Goal: Find specific page/section: Find specific page/section

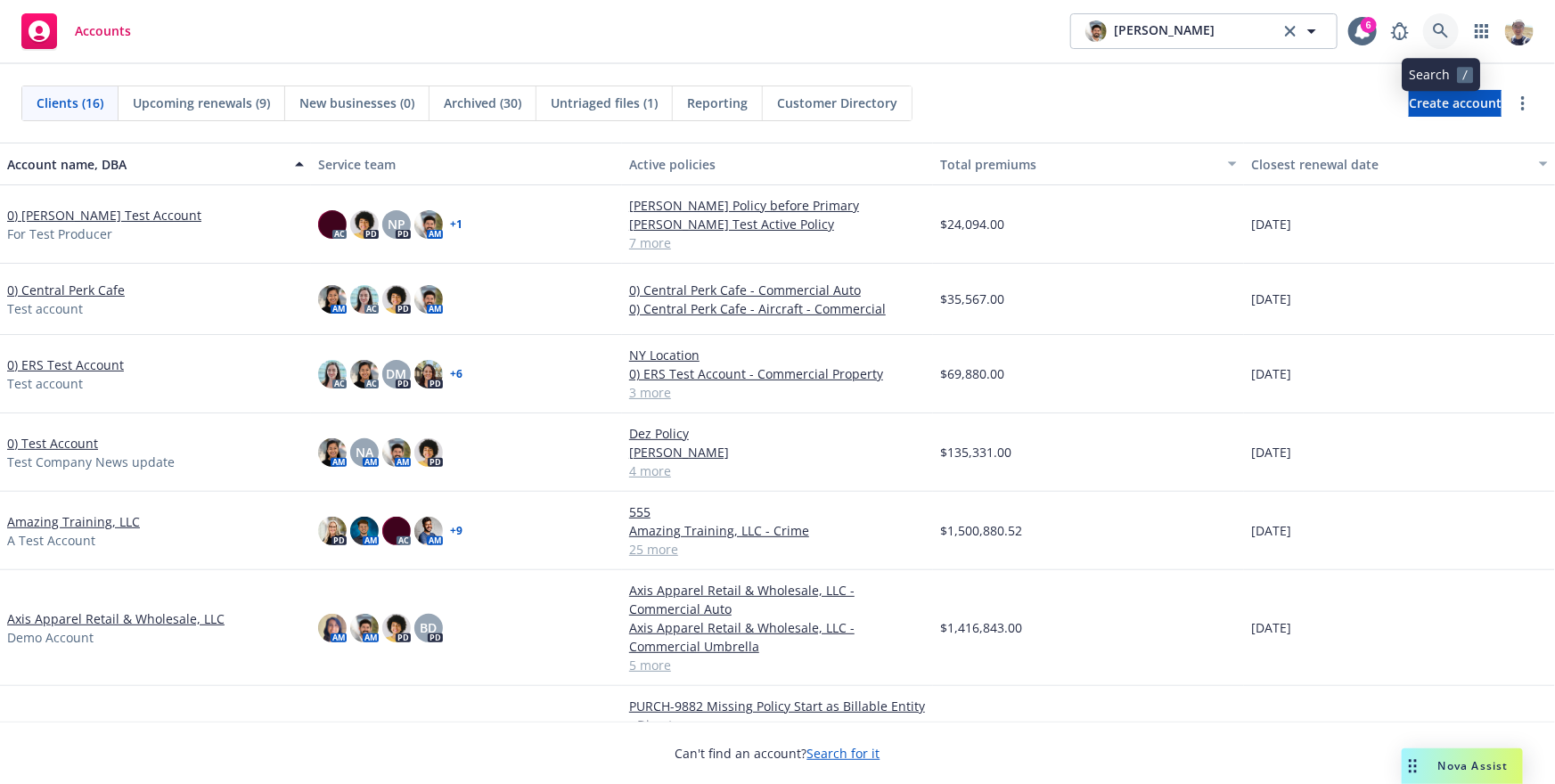
click at [1432, 23] on link at bounding box center [1441, 31] width 36 height 36
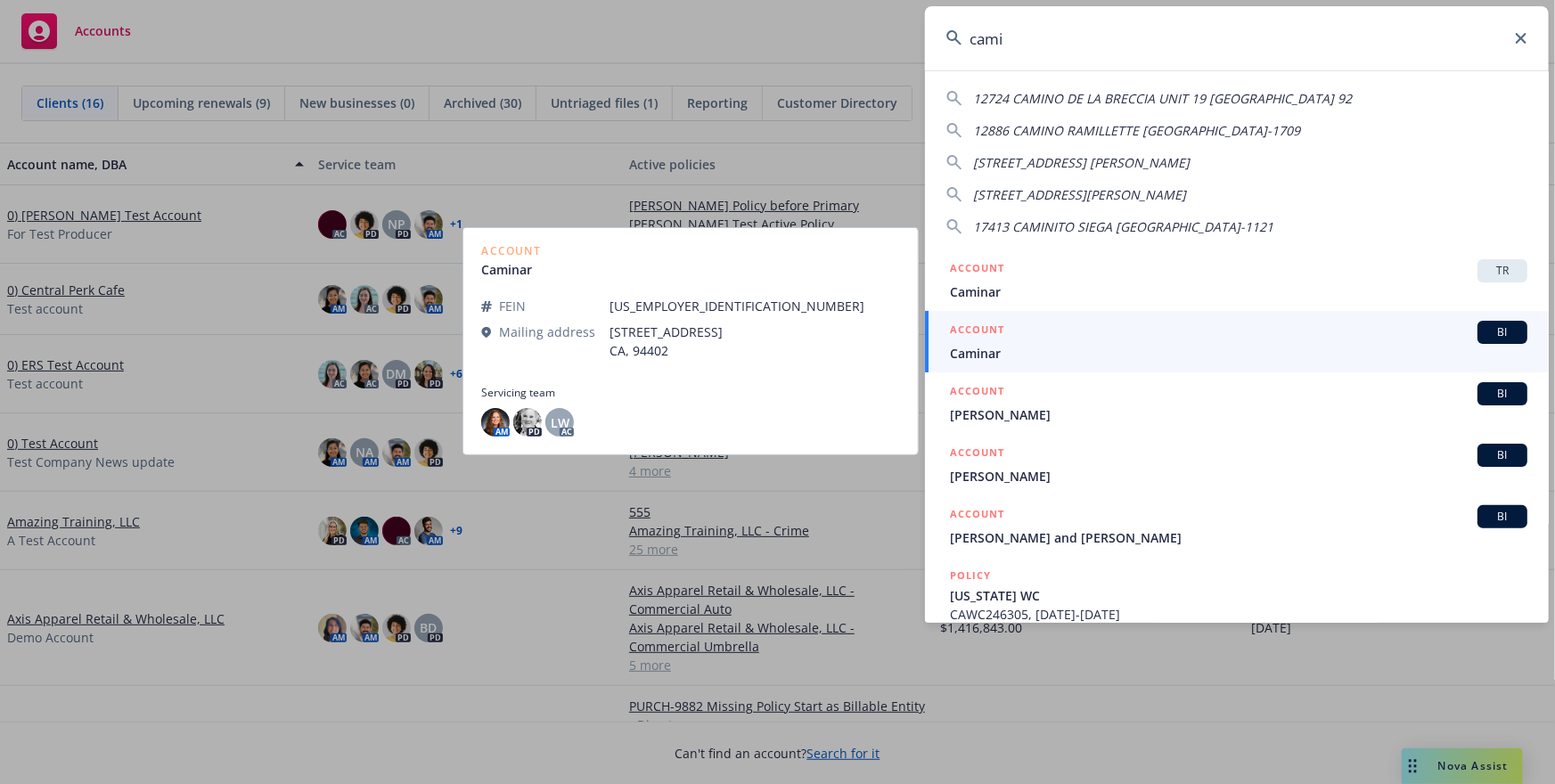
type input "cami"
click at [1084, 344] on span "Caminar" at bounding box center [1239, 353] width 577 height 19
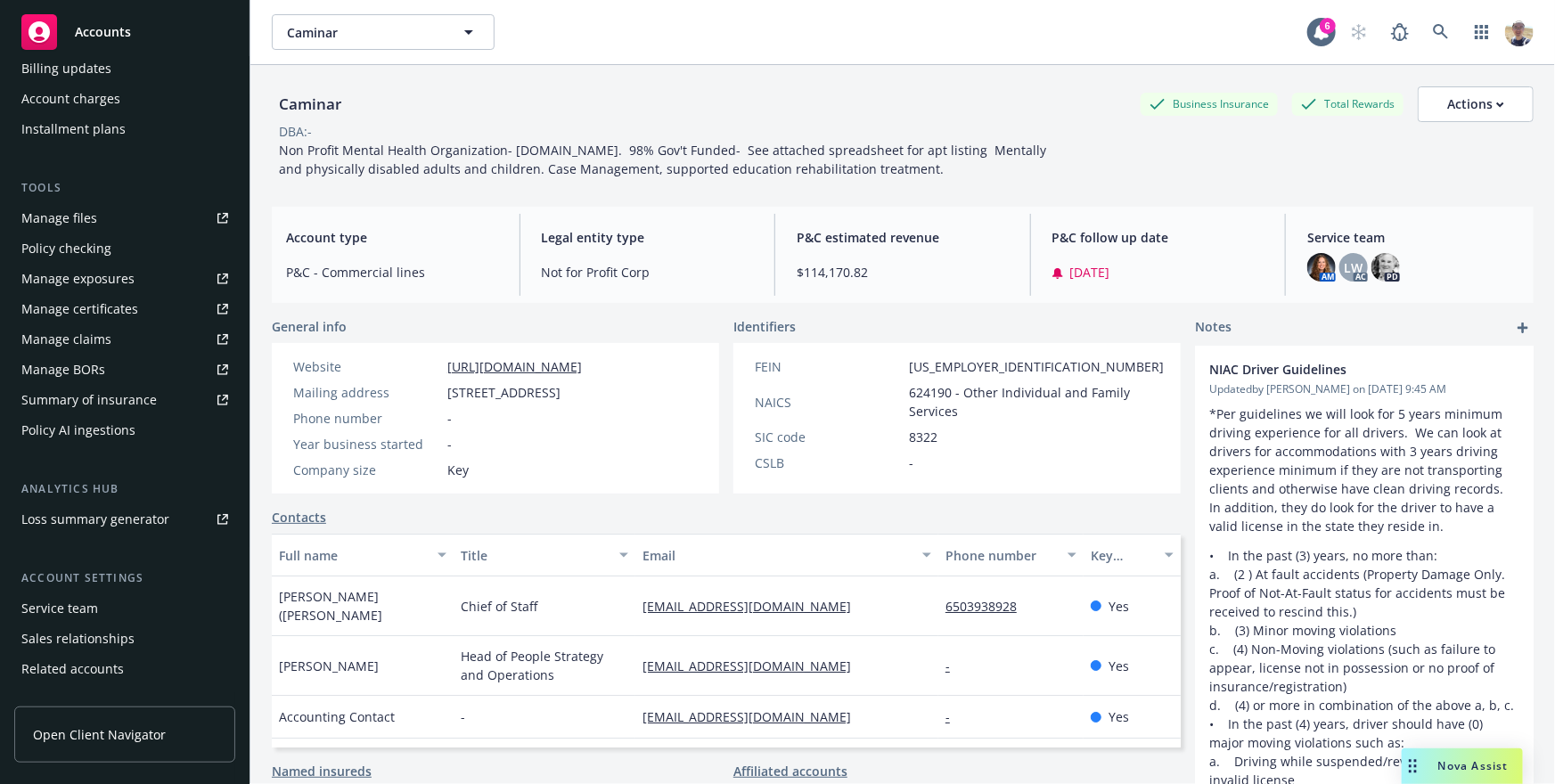
scroll to position [467, 0]
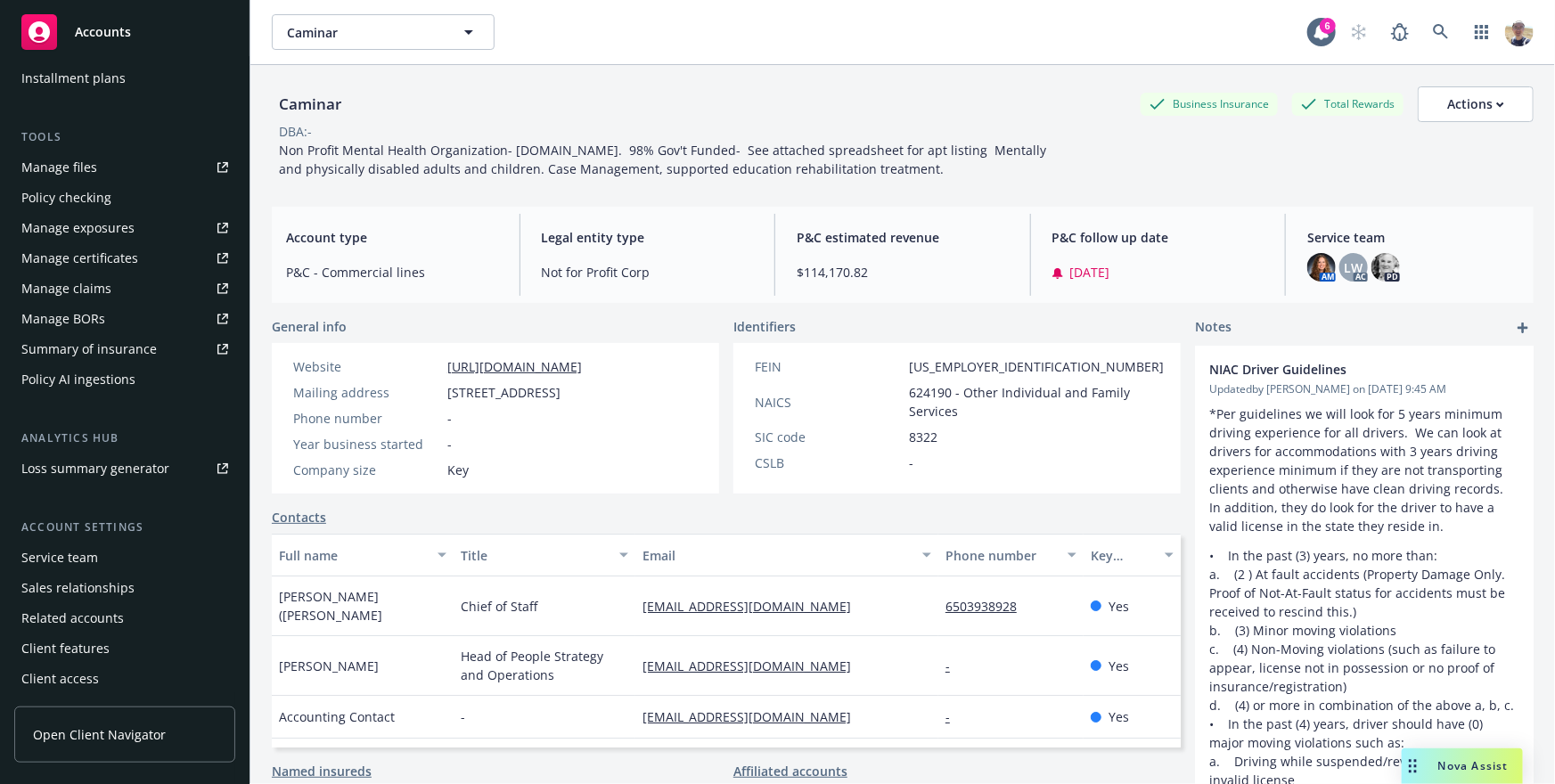
click at [71, 566] on div "Service team" at bounding box center [60, 557] width 76 height 29
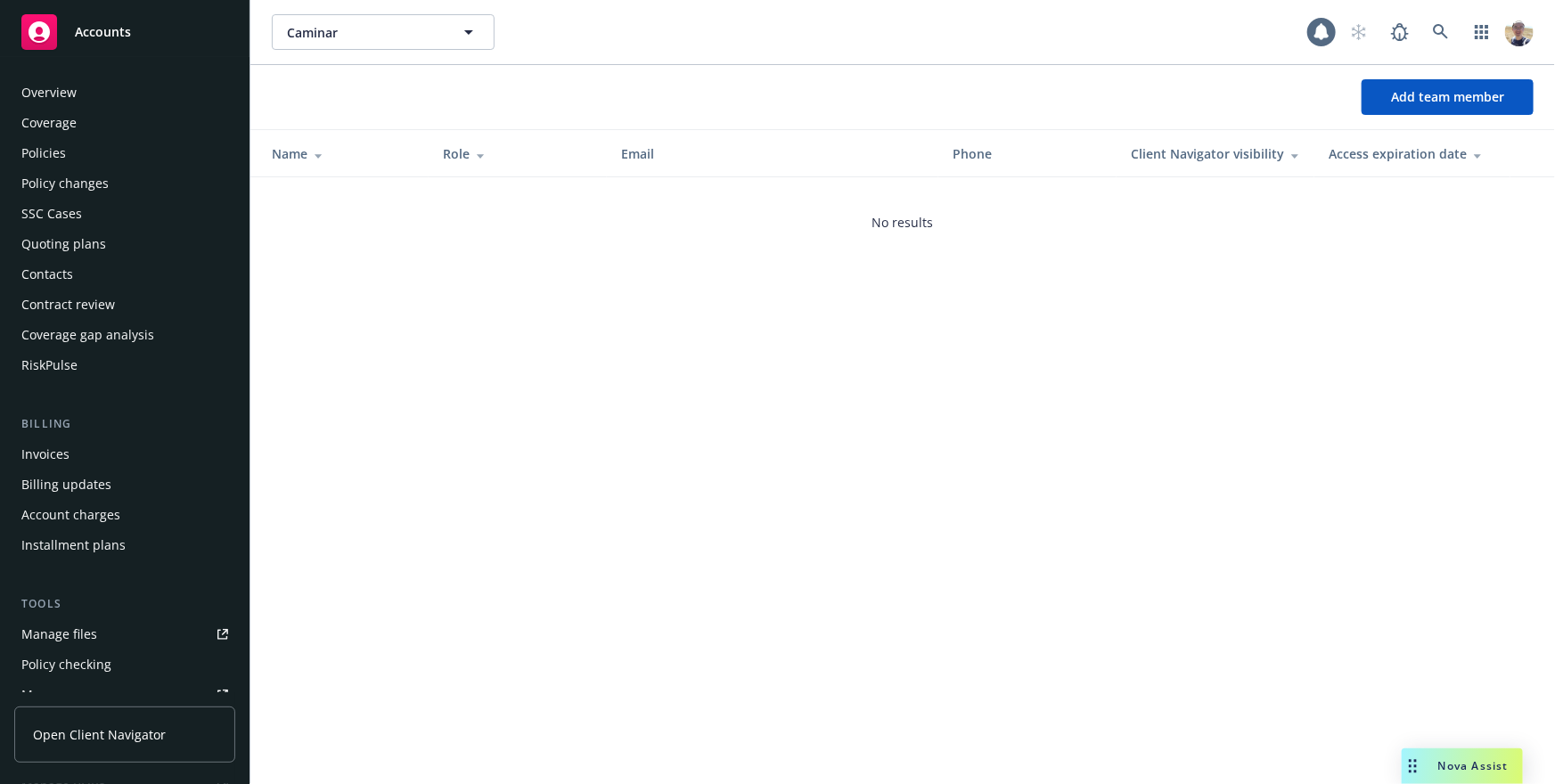
scroll to position [467, 0]
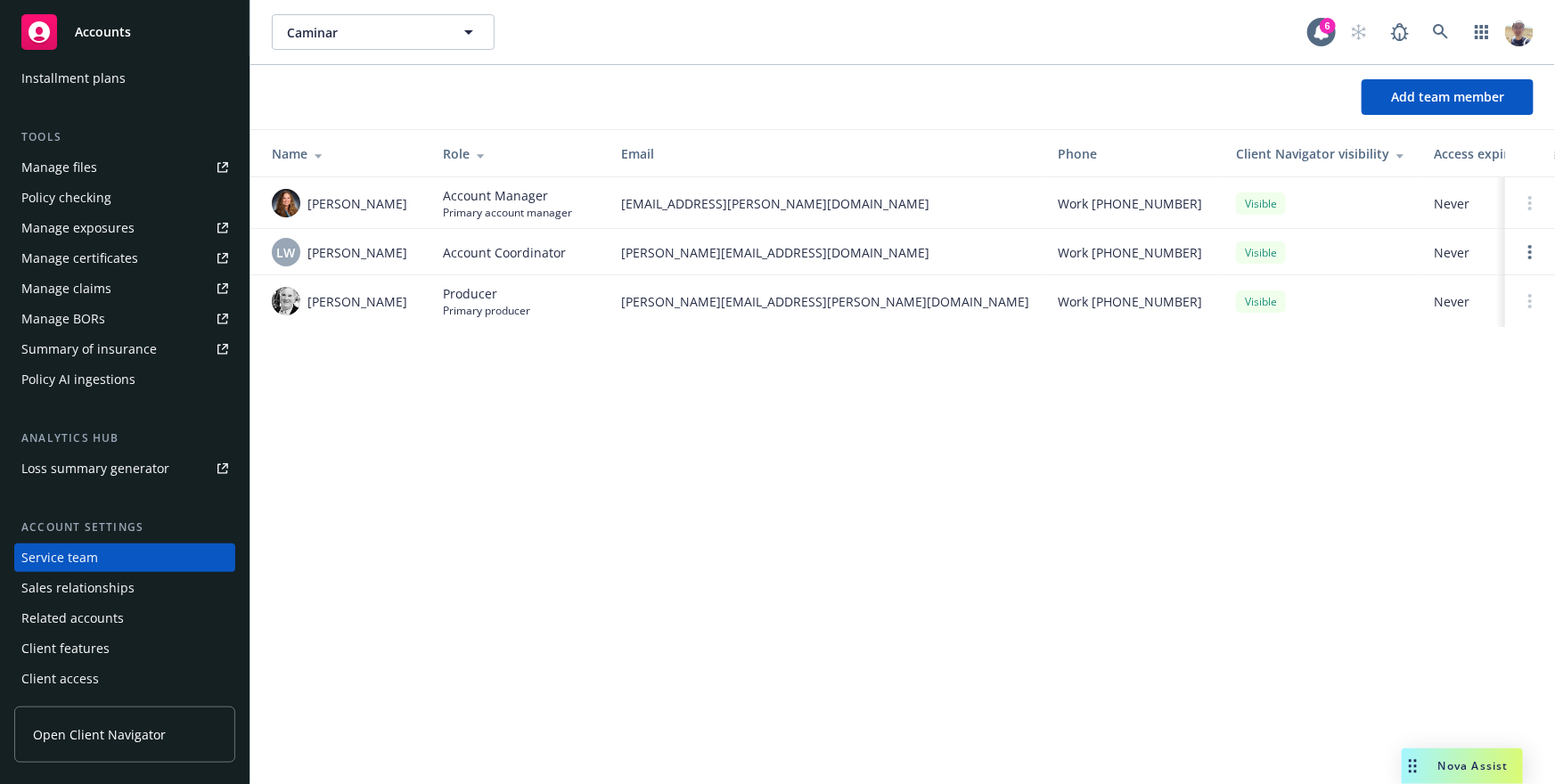
click at [658, 455] on div "Caminar Caminar 6 Add team member Name Role Email Phone Client Navigator visibi…" at bounding box center [901, 392] width 1304 height 784
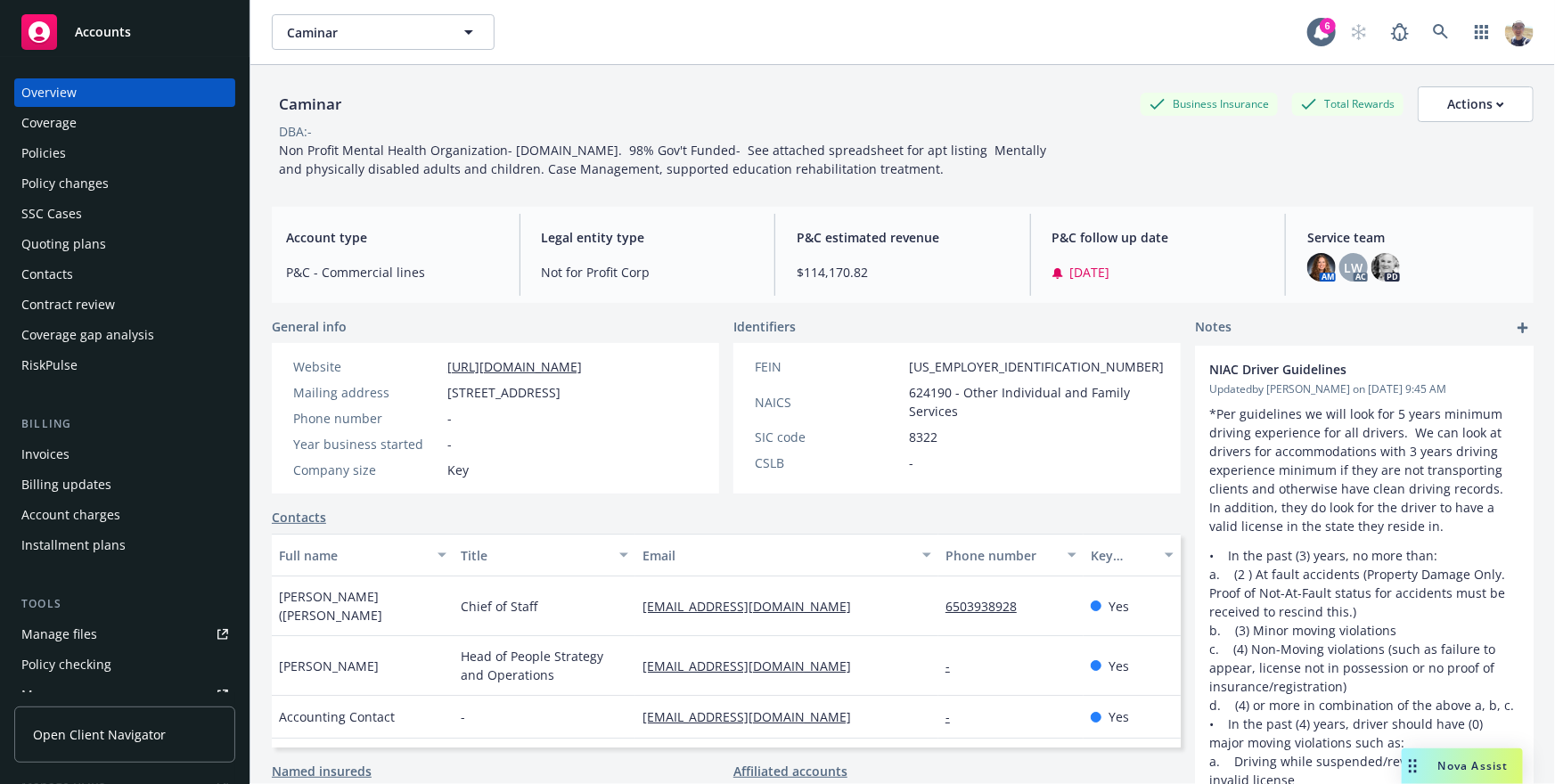
click at [36, 154] on div "Policies" at bounding box center [44, 153] width 45 height 29
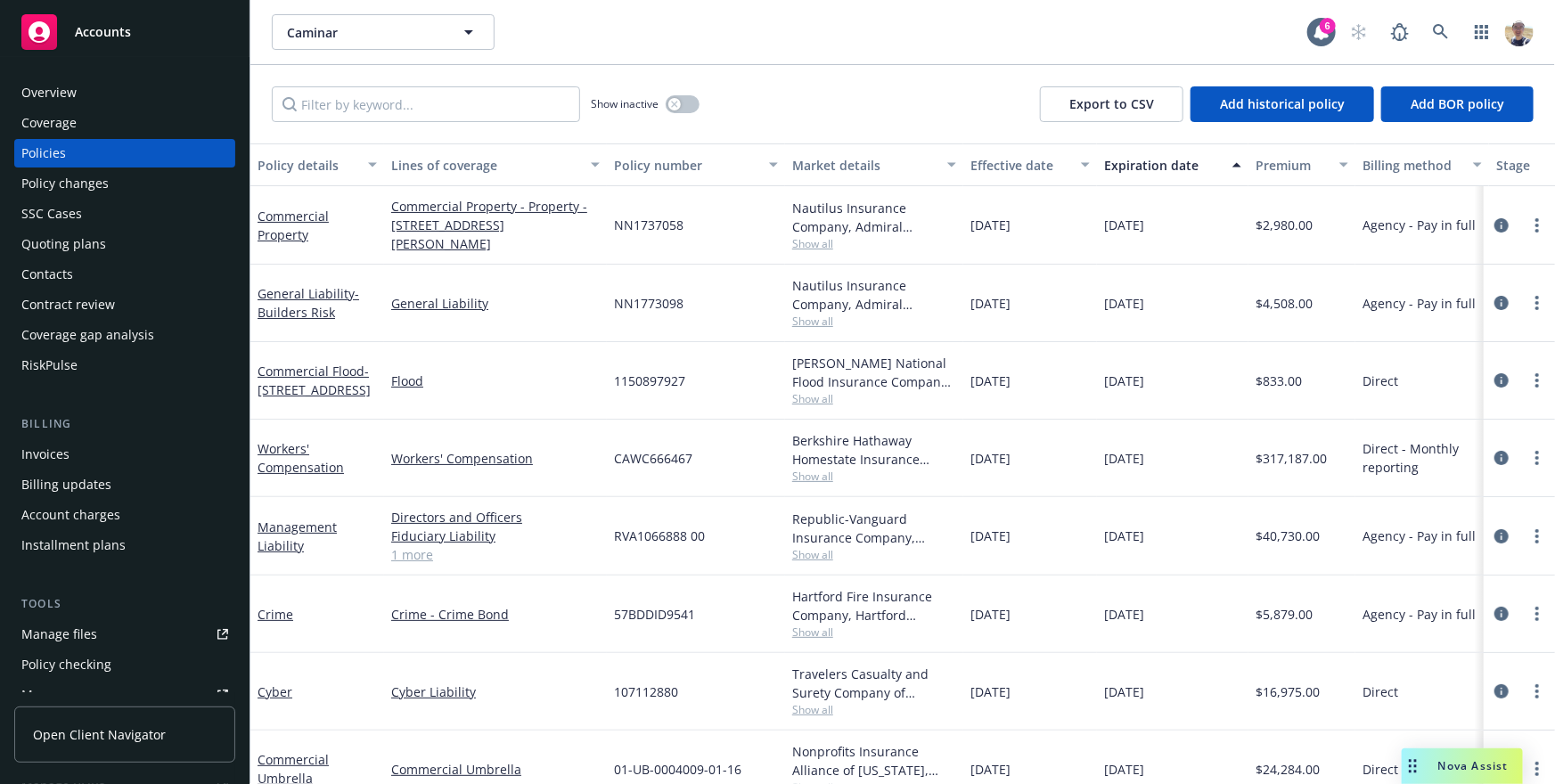
click at [892, 54] on div "Caminar Caminar 6" at bounding box center [901, 32] width 1304 height 64
click at [712, 52] on div "Caminar Caminar 6" at bounding box center [901, 32] width 1304 height 64
